Goal: Navigation & Orientation: Go to known website

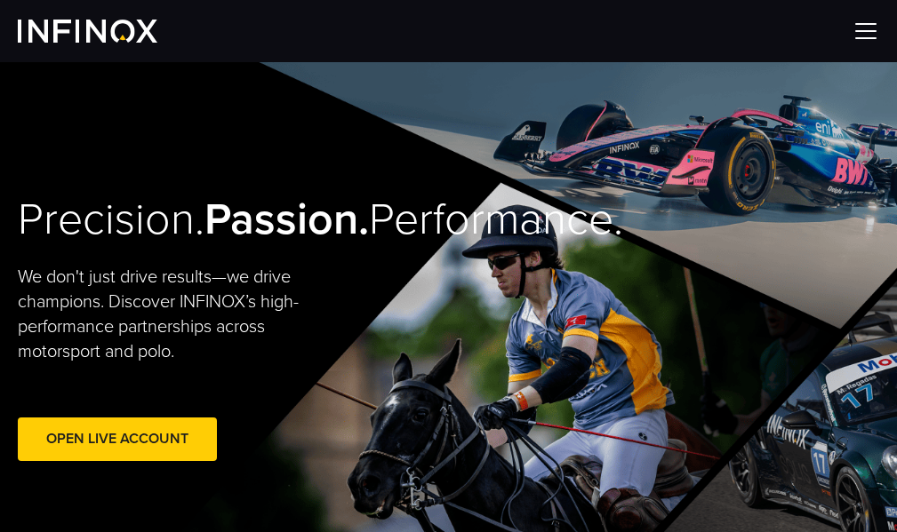
click at [868, 24] on img at bounding box center [865, 31] width 27 height 27
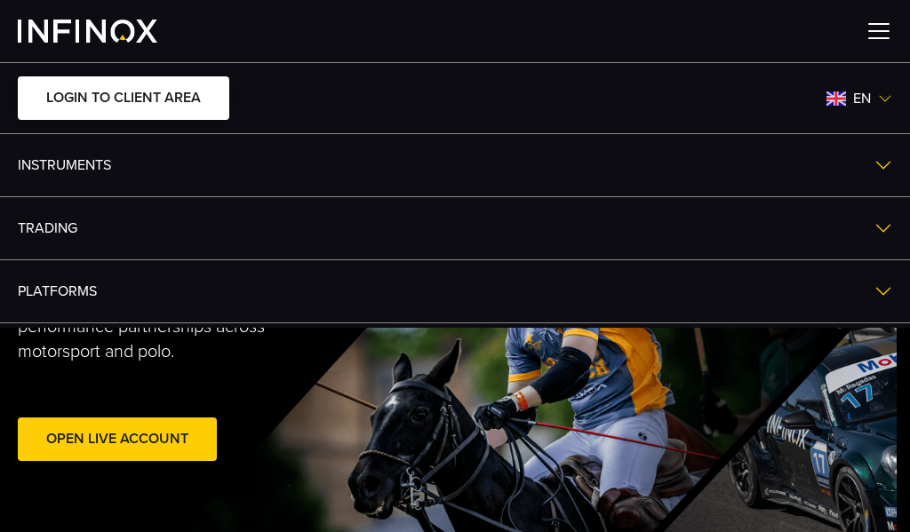
click at [196, 93] on link "LOGIN TO CLIENT AREA" at bounding box center [124, 98] width 212 height 44
